Goal: Task Accomplishment & Management: Manage account settings

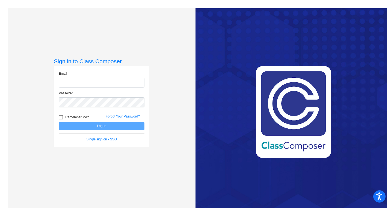
type input "[EMAIL_ADDRESS][DOMAIN_NAME]"
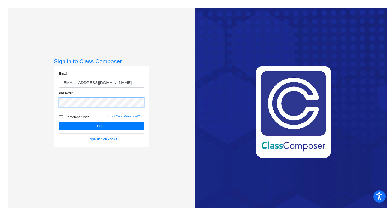
click at [59, 122] on button "Log In" at bounding box center [102, 126] width 86 height 8
click at [81, 84] on input "[EMAIL_ADDRESS][DOMAIN_NAME]" at bounding box center [102, 83] width 86 height 10
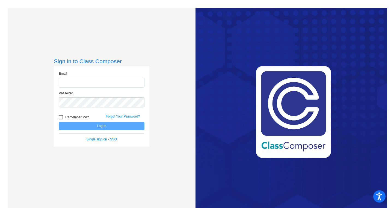
click at [129, 79] on input "email" at bounding box center [102, 83] width 86 height 10
type input "[EMAIL_ADDRESS][DOMAIN_NAME]"
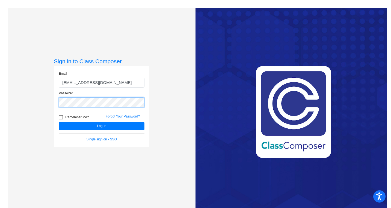
click at [59, 122] on button "Log In" at bounding box center [102, 126] width 86 height 8
